Goal: Communication & Community: Ask a question

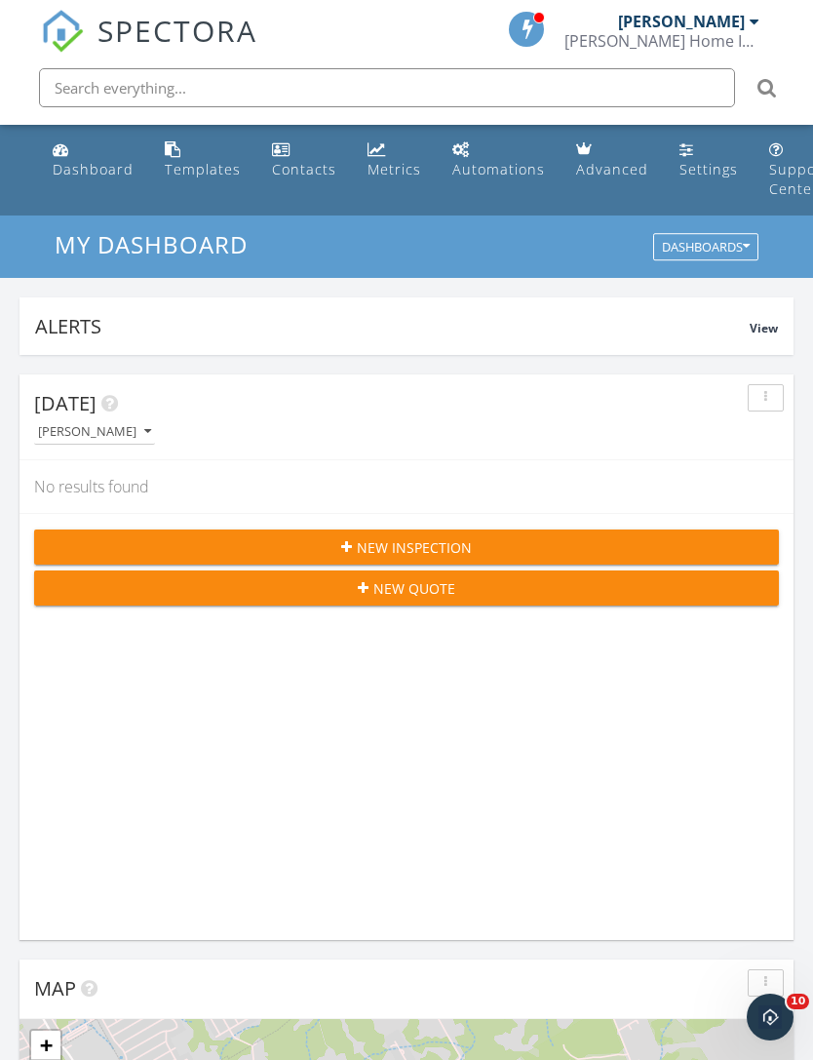
click at [761, 1004] on div "Open Intercom Messenger" at bounding box center [770, 1017] width 64 height 64
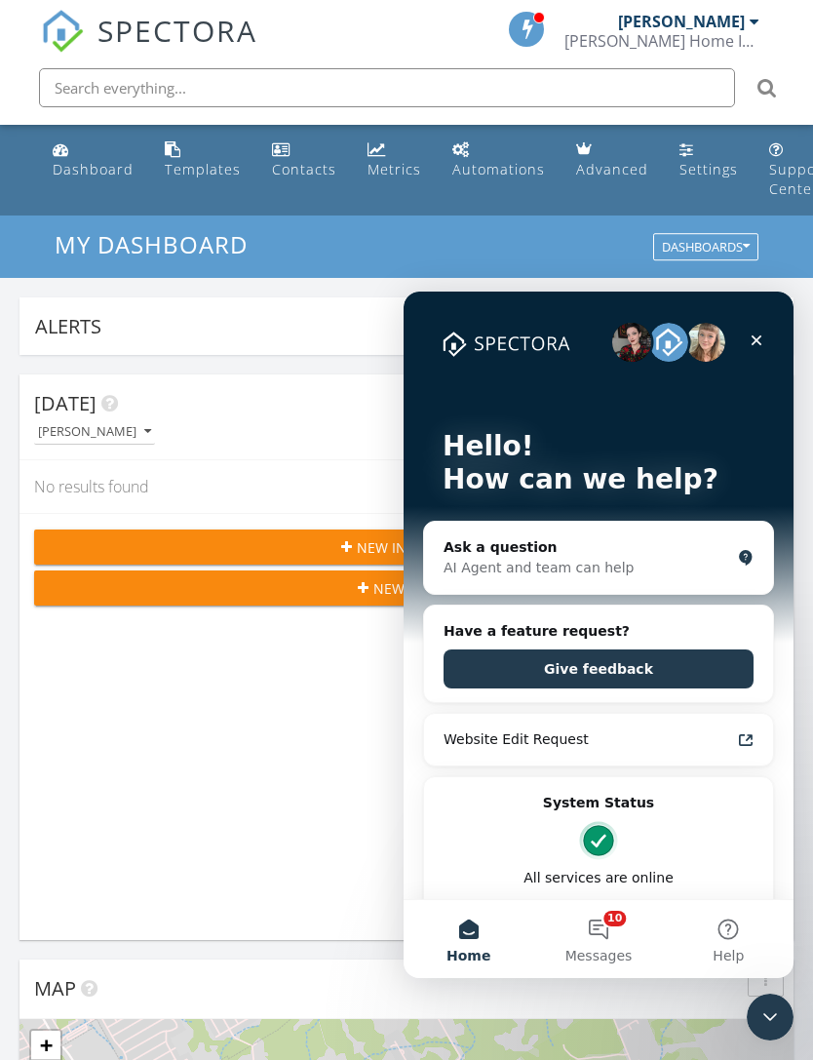
click at [731, 933] on button "Help" at bounding box center [729, 939] width 130 height 78
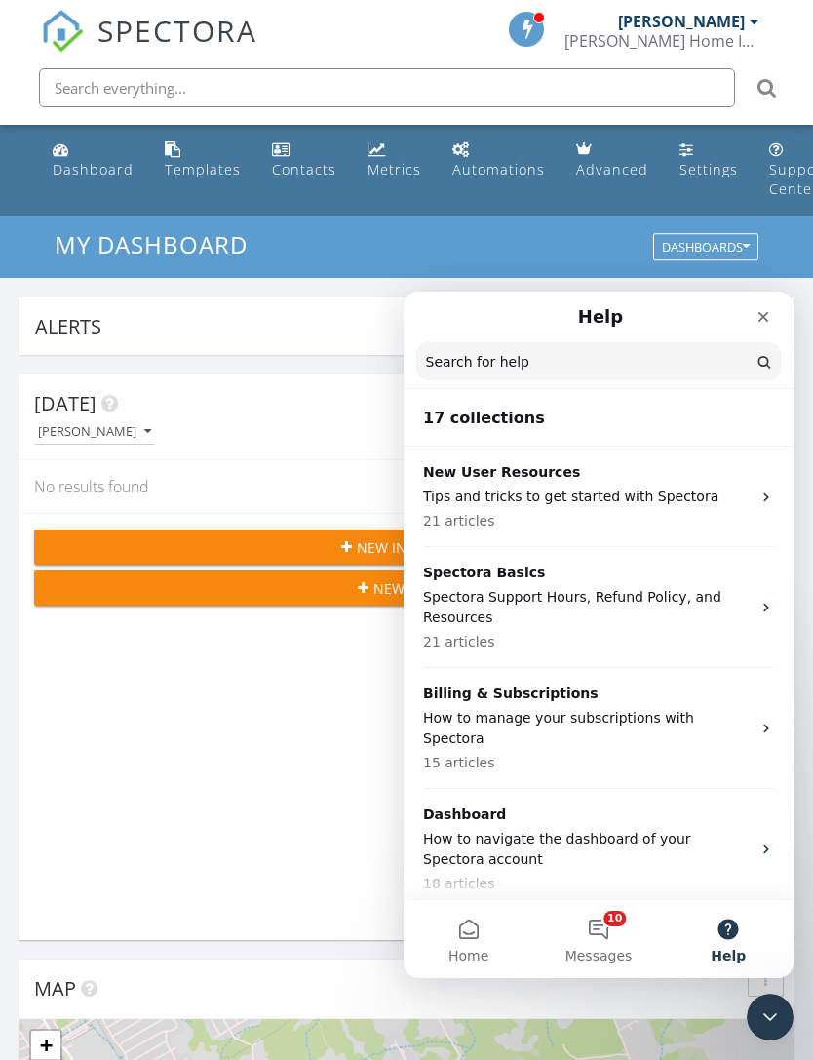
click at [461, 360] on input "Search for help" at bounding box center [598, 361] width 365 height 38
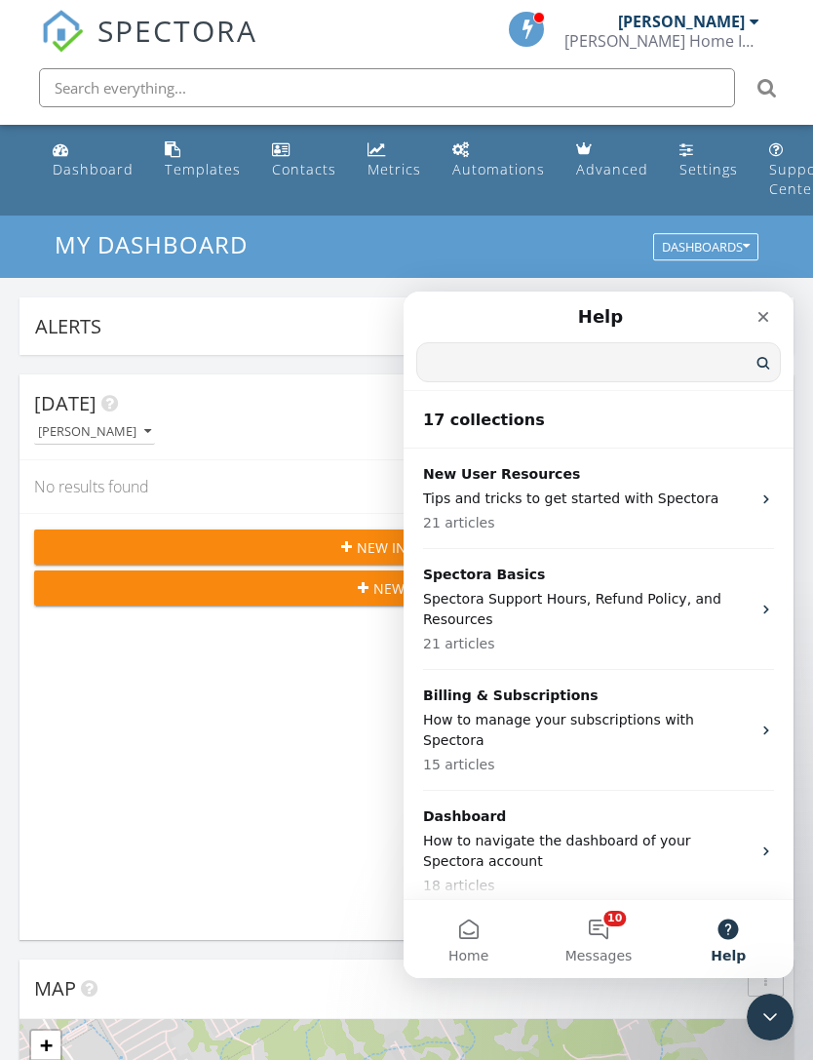
click at [767, 319] on icon "Close" at bounding box center [764, 317] width 16 height 16
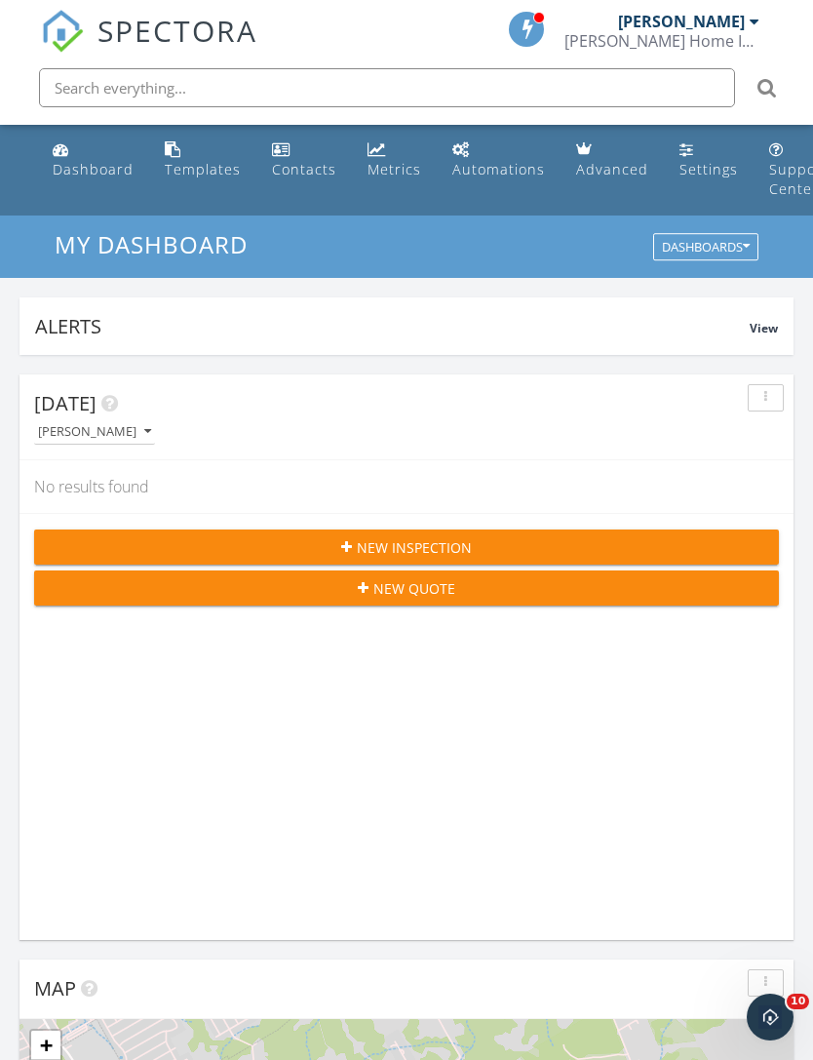
click at [764, 1002] on div "Open Intercom Messenger" at bounding box center [770, 1017] width 64 height 64
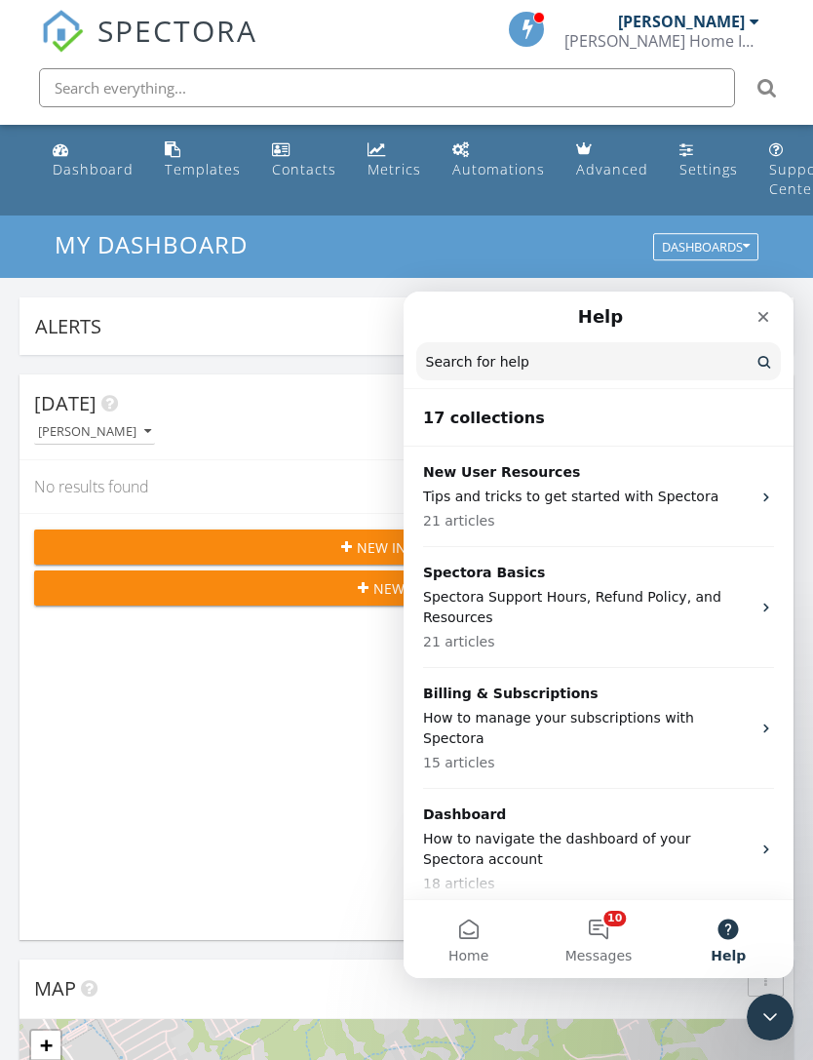
click at [612, 921] on button "10 Messages" at bounding box center [598, 939] width 130 height 78
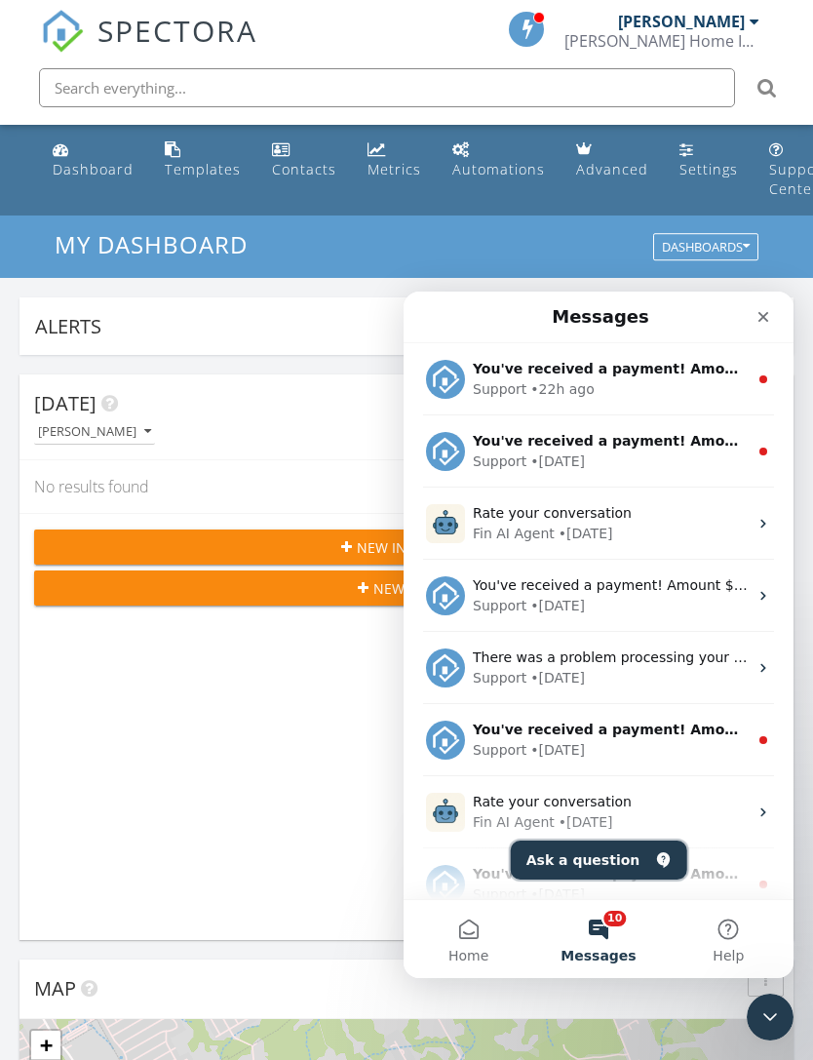
click at [595, 854] on button "Ask a question" at bounding box center [599, 859] width 176 height 39
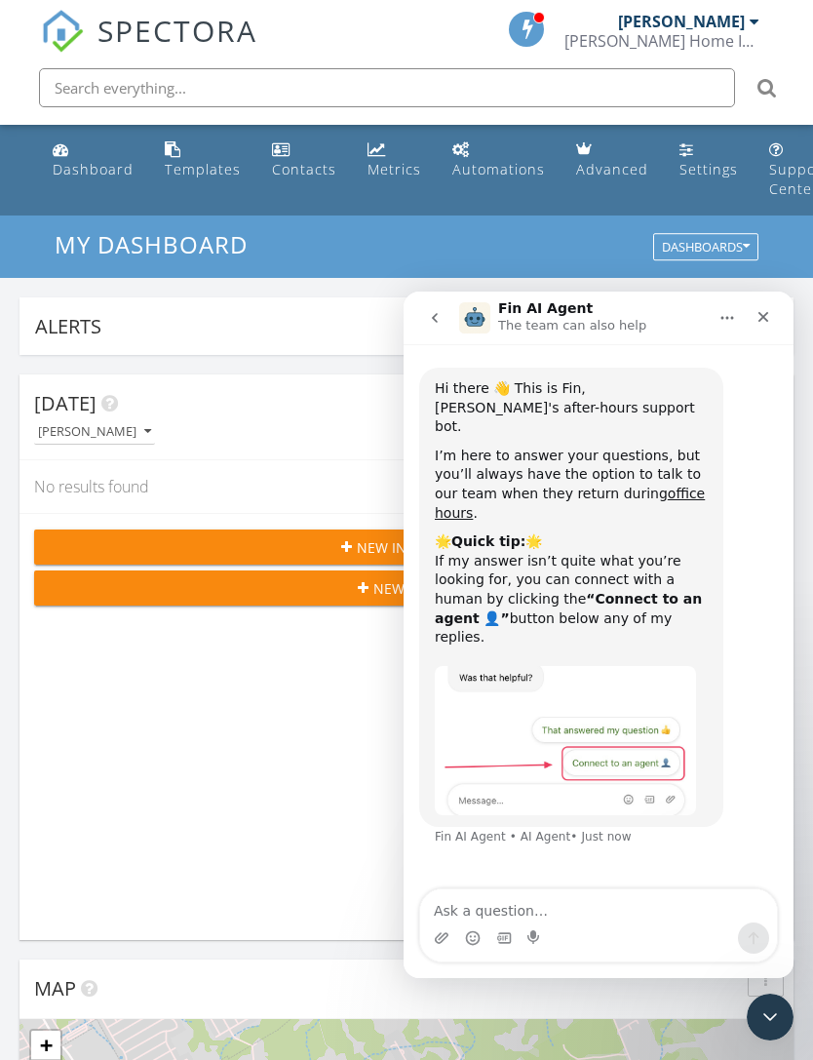
click at [473, 906] on textarea "Ask a question…" at bounding box center [598, 905] width 357 height 33
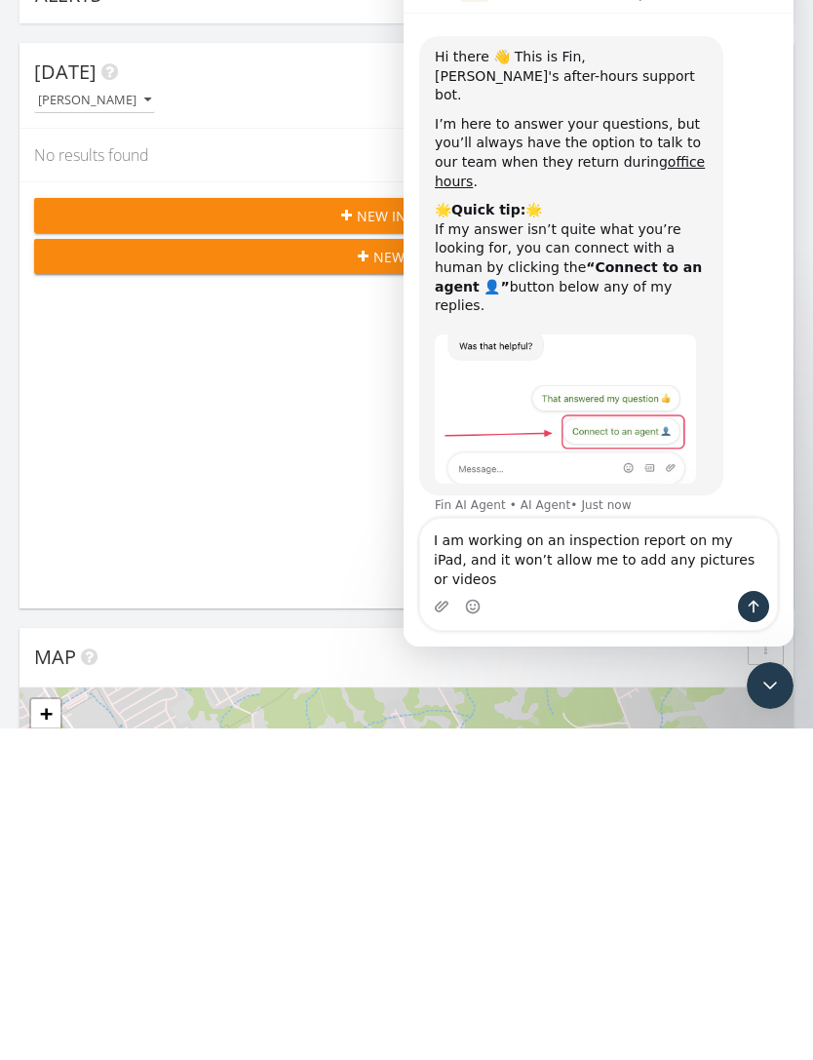
type textarea "I am working on an inspection report on my iPad, and it won’t allow me to add a…"
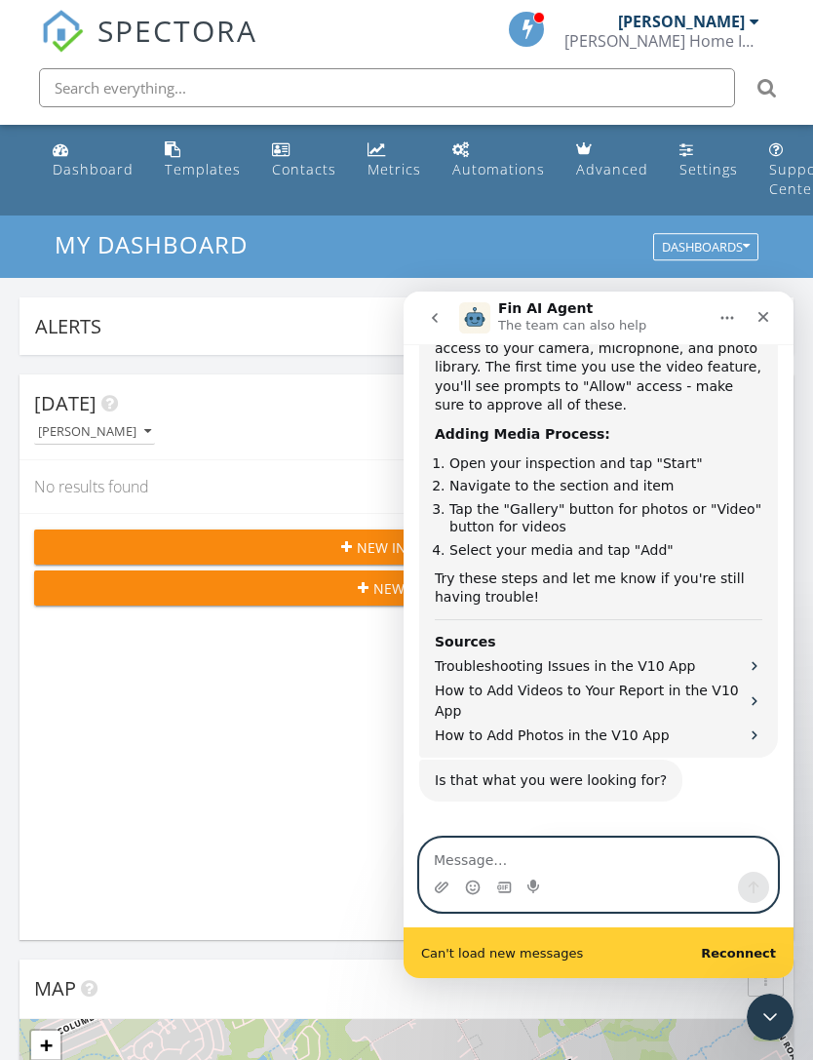
scroll to position [1104, 0]
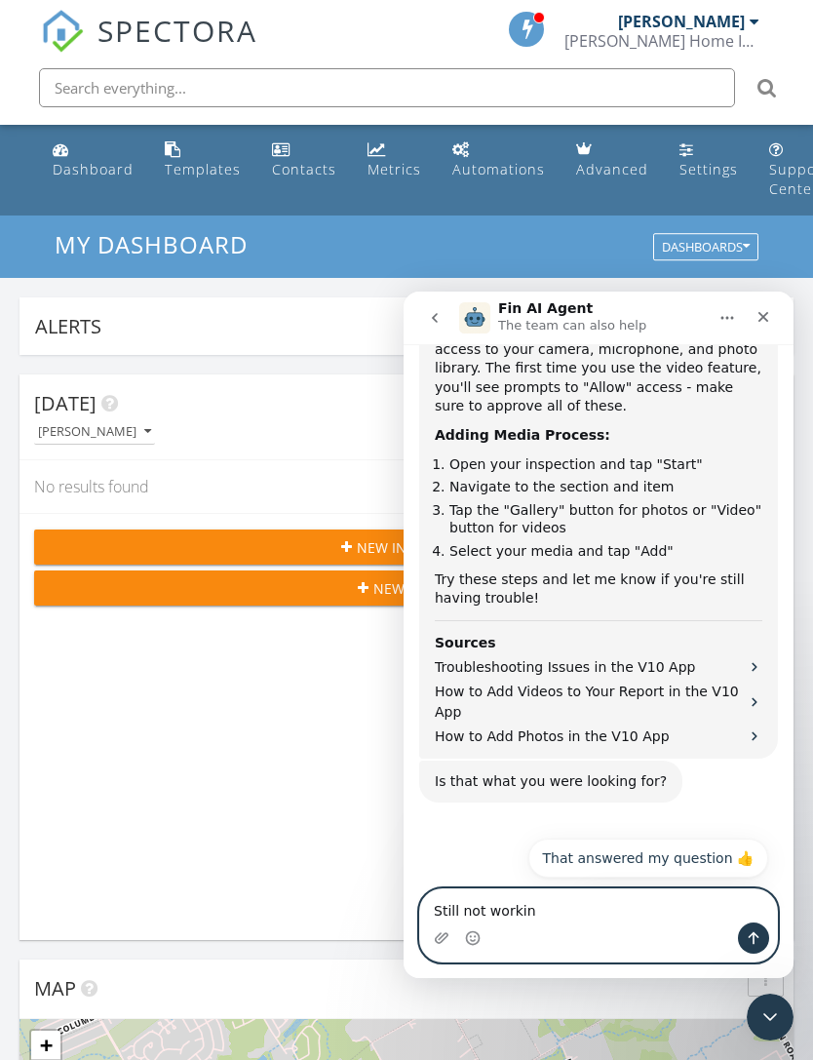
type textarea "Still not working"
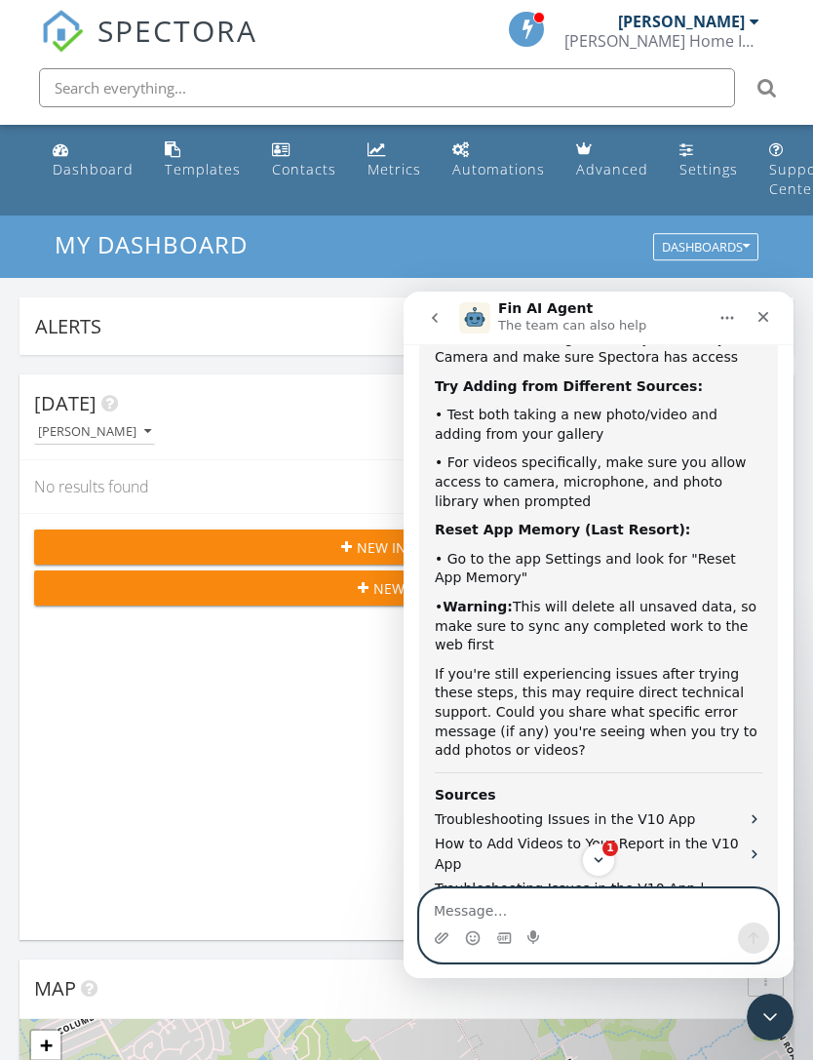
scroll to position [2045, 0]
